Goal: Use online tool/utility

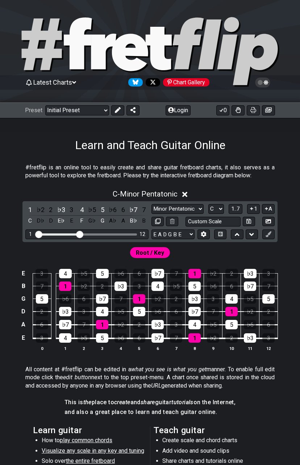
click at [79, 52] on icon at bounding box center [78, 43] width 28 height 52
drag, startPoint x: 178, startPoint y: 271, endPoint x: 182, endPoint y: 339, distance: 68.5
click at [182, 339] on tbody "E 3 4 ♭5 5 ♭6 6 ♭7 7 1 ♭2 2 ♭3 3 B 7 1 ♭2 2 ♭3 3 4 ♭5 5 ♭6 6 ♭7 7 G 5 ♭6 6 ♭7 7…" at bounding box center [148, 303] width 258 height 85
drag, startPoint x: 178, startPoint y: 339, endPoint x: 178, endPoint y: 268, distance: 70.9
click at [178, 268] on tbody "E 3 4 ♭5 5 ♭6 6 ♭7 7 1 ♭2 2 ♭3 3 B 7 1 ♭2 2 ♭3 3 4 ♭5 5 ♭6 6 ♭7 7 G 5 ♭6 6 ♭7 7…" at bounding box center [148, 303] width 258 height 85
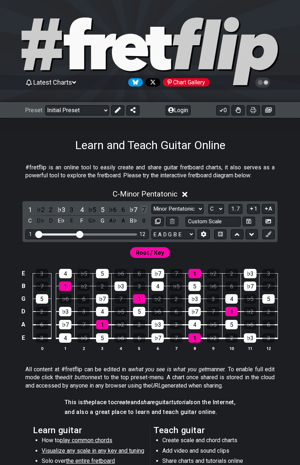
drag, startPoint x: 30, startPoint y: 209, endPoint x: 145, endPoint y: 209, distance: 115.0
click at [145, 209] on div "1 ♭2 2 ♭3 3 4 ♭5 5 ♭6 6 ♭7 7 C D♭ D E♭ E F G♭ G A♭ A B♭ B" at bounding box center [86, 215] width 123 height 21
drag, startPoint x: 173, startPoint y: 273, endPoint x: 175, endPoint y: 337, distance: 64.1
click at [175, 337] on tbody "E 3 4 ♭5 5 ♭6 6 ♭7 7 1 ♭2 2 ♭3 3 B 7 1 ♭2 2 ♭3 3 4 ♭5 5 ♭6 6 ♭7 7 G 5 ♭6 6 ♭7 7…" at bounding box center [148, 303] width 258 height 85
drag, startPoint x: 178, startPoint y: 269, endPoint x: 178, endPoint y: 341, distance: 72.4
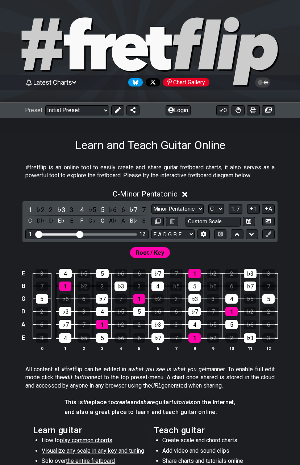
click at [178, 341] on tbody "E 3 4 ♭5 5 ♭6 6 ♭7 7 1 ♭2 2 ♭3 3 B 7 1 ♭2 2 ♭3 3 4 ♭5 5 ♭6 6 ♭7 7 G 5 ♭6 6 ♭7 7…" at bounding box center [148, 303] width 258 height 85
drag, startPoint x: 175, startPoint y: 272, endPoint x: 175, endPoint y: 344, distance: 72.0
click at [175, 344] on tbody "E 3 4 ♭5 5 ♭6 6 ♭7 7 1 ♭2 2 ♭3 3 B 7 1 ♭2 2 ♭3 3 4 ♭5 5 ♭6 6 ♭7 7 G 5 ♭6 6 ♭7 7…" at bounding box center [148, 303] width 258 height 85
drag, startPoint x: 174, startPoint y: 272, endPoint x: 176, endPoint y: 336, distance: 64.1
click at [176, 336] on tbody "E 3 4 ♭5 5 ♭6 6 ♭7 7 1 ♭2 2 ♭3 3 B 7 1 ♭2 2 ♭3 3 4 ♭5 5 ♭6 6 ♭7 7 G 5 ♭6 6 ♭7 7…" at bounding box center [148, 303] width 258 height 85
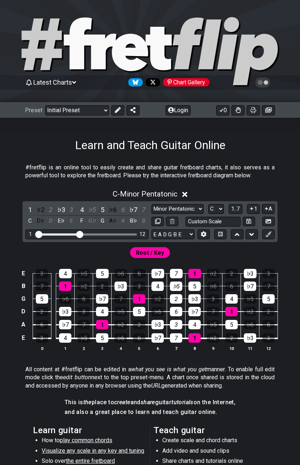
drag, startPoint x: 176, startPoint y: 274, endPoint x: 174, endPoint y: 345, distance: 71.3
click at [174, 345] on tbody "E 3 4 ♭5 5 ♭6 6 ♭7 7 1 ♭2 2 ♭3 3 B 7 1 ♭2 2 ♭3 3 4 ♭5 5 ♭6 6 ♭7 7 G 5 ♭6 6 ♭7 7…" at bounding box center [148, 303] width 258 height 85
drag, startPoint x: 177, startPoint y: 274, endPoint x: 177, endPoint y: 338, distance: 64.8
click at [177, 338] on tbody "E 3 4 ♭5 5 ♭6 6 ♭7 7 1 ♭2 2 ♭3 3 B 7 1 ♭2 2 ♭3 3 4 ♭5 5 ♭6 6 ♭7 7 G 5 ♭6 6 ♭7 7…" at bounding box center [148, 303] width 258 height 85
drag, startPoint x: 175, startPoint y: 276, endPoint x: 175, endPoint y: 342, distance: 66.6
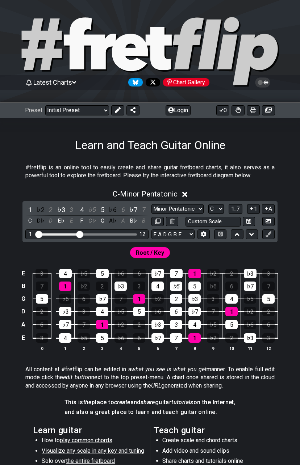
click at [175, 342] on tbody "E 3 4 ♭5 5 ♭6 6 ♭7 7 1 ♭2 2 ♭3 3 B 7 1 ♭2 2 ♭3 3 4 ♭5 5 ♭6 6 ♭7 7 G 5 ♭6 6 ♭7 7…" at bounding box center [148, 303] width 258 height 85
drag, startPoint x: 177, startPoint y: 271, endPoint x: 176, endPoint y: 346, distance: 74.9
click at [176, 346] on tbody "E 3 4 ♭5 5 ♭6 6 ♭7 7 1 ♭2 2 ♭3 3 B 7 1 ♭2 2 ♭3 3 4 ♭5 5 ♭6 6 ♭7 7 G 5 ♭6 6 ♭7 7…" at bounding box center [148, 303] width 258 height 85
drag, startPoint x: 176, startPoint y: 273, endPoint x: 174, endPoint y: 331, distance: 58.3
click at [174, 331] on tbody "E 3 4 ♭5 5 ♭6 6 ♭7 7 1 ♭2 2 ♭3 3 B 7 1 ♭2 2 ♭3 3 4 ♭5 5 ♭6 6 ♭7 7 G 5 ♭6 6 ♭7 7…" at bounding box center [148, 303] width 258 height 85
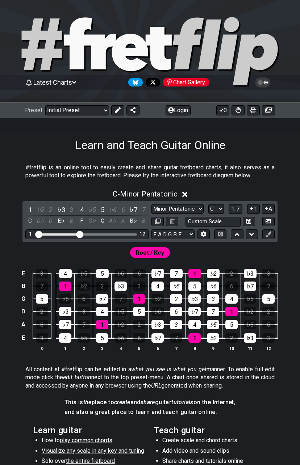
drag, startPoint x: 210, startPoint y: 275, endPoint x: 208, endPoint y: 344, distance: 69.5
click at [208, 344] on tbody "E 3 4 ♭5 5 ♭6 6 ♭7 7 1 ♭2 2 ♭3 3 B 7 1 ♭2 2 ♭3 3 4 ♭5 5 ♭6 6 ♭7 7 G 5 ♭6 6 ♭7 7…" at bounding box center [148, 303] width 258 height 85
drag, startPoint x: 177, startPoint y: 270, endPoint x: 175, endPoint y: 342, distance: 72.0
click at [175, 343] on table "E 3 4 ♭5 5 ♭6 6 ♭7 7 1 ♭2 2 ♭3 3 B 7 1 ♭2 2 ♭3 3 4 ♭5 5 ♭6 6 ♭7 7 G 5 ♭6 6 ♭7 7…" at bounding box center [148, 303] width 259 height 85
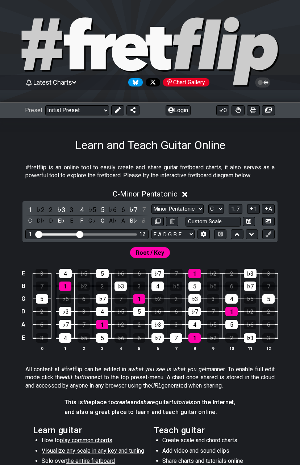
drag, startPoint x: 212, startPoint y: 275, endPoint x: 211, endPoint y: 342, distance: 67.0
click at [211, 342] on tbody "E 3 4 ♭5 5 ♭6 6 ♭7 7 1 ♭2 2 ♭3 3 B 7 1 ♭2 2 ♭3 3 4 ♭5 5 ♭6 6 ♭7 7 G 5 ♭6 6 ♭7 7…" at bounding box center [148, 303] width 258 height 85
click at [178, 341] on div "7" at bounding box center [176, 337] width 12 height 9
drag, startPoint x: 177, startPoint y: 279, endPoint x: 178, endPoint y: 335, distance: 56.1
click at [178, 335] on tbody "E 3 4 ♭5 5 ♭6 6 ♭7 7 1 ♭2 2 ♭3 3 B 7 1 ♭2 2 ♭3 3 4 ♭5 5 ♭6 6 ♭7 7 G 5 ♭6 6 ♭7 7…" at bounding box center [148, 303] width 258 height 85
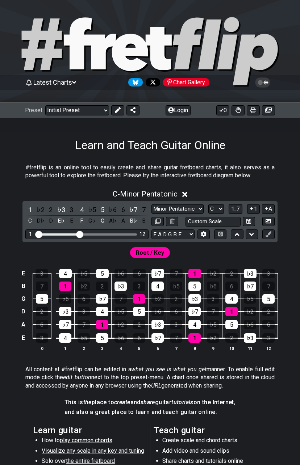
drag, startPoint x: 179, startPoint y: 272, endPoint x: 179, endPoint y: 334, distance: 62.2
click at [179, 334] on tbody "E 3 4 ♭5 5 ♭6 6 ♭7 7 1 ♭2 2 ♭3 3 B 7 1 ♭2 2 ♭3 3 4 ♭5 5 ♭6 6 ♭7 7 G 5 ♭6 6 ♭7 7…" at bounding box center [148, 303] width 258 height 85
